Goal: Information Seeking & Learning: Understand process/instructions

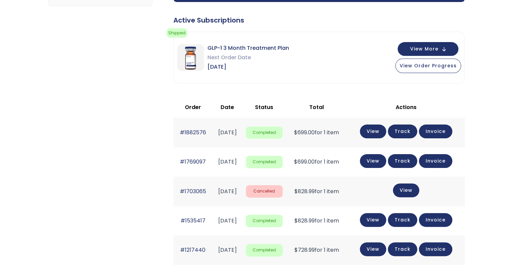
scroll to position [149, 0]
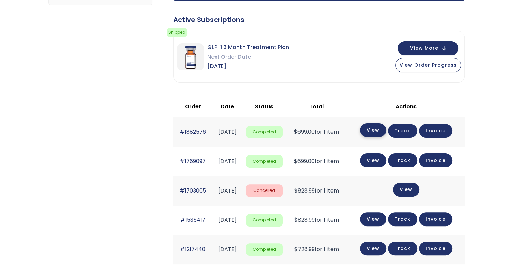
click at [379, 129] on link "View" at bounding box center [373, 130] width 26 height 14
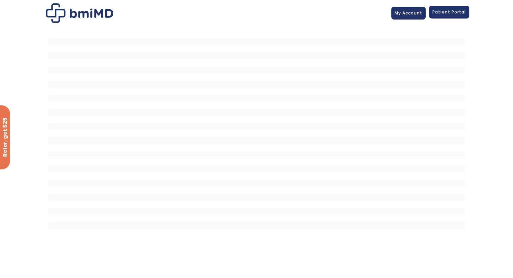
click at [449, 15] on span "Patient Portal" at bounding box center [448, 12] width 33 height 6
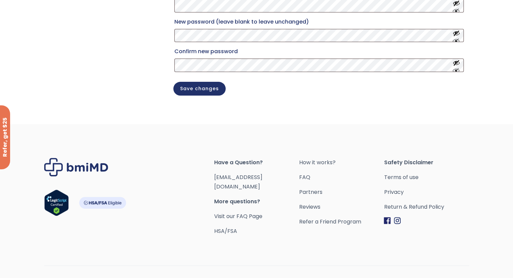
scroll to position [179, 0]
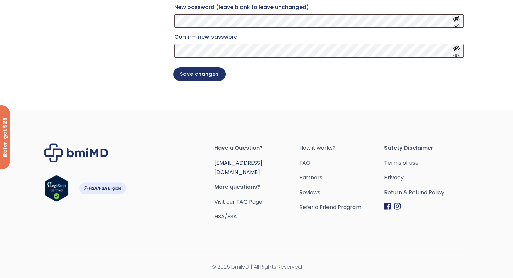
click at [256, 169] on link "[EMAIL_ADDRESS][DOMAIN_NAME]" at bounding box center [238, 167] width 48 height 17
click at [306, 167] on link "FAQ" at bounding box center [341, 162] width 85 height 9
click at [253, 200] on link "Visit our FAQ Page" at bounding box center [238, 202] width 48 height 8
